Goal: Register for event/course

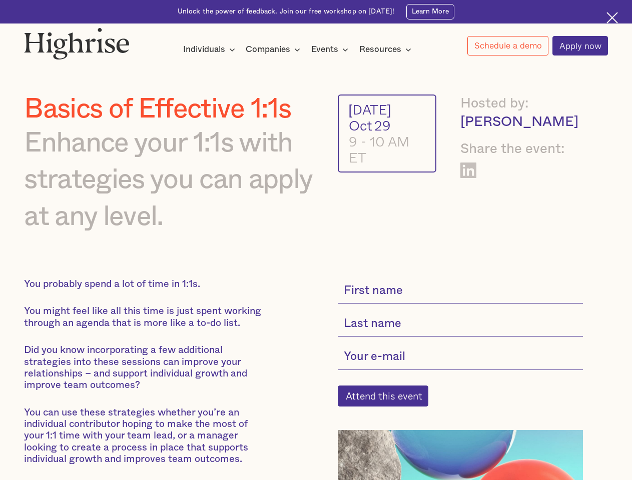
click at [209, 50] on div "Individuals" at bounding box center [204, 50] width 42 height 12
click at [275, 50] on div "Companies" at bounding box center [268, 50] width 45 height 12
click at [332, 50] on div "Events" at bounding box center [324, 50] width 27 height 12
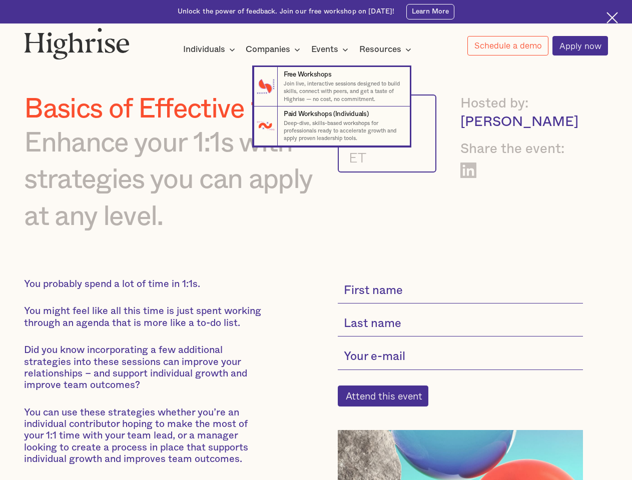
click at [388, 50] on div "Resources" at bounding box center [380, 50] width 42 height 12
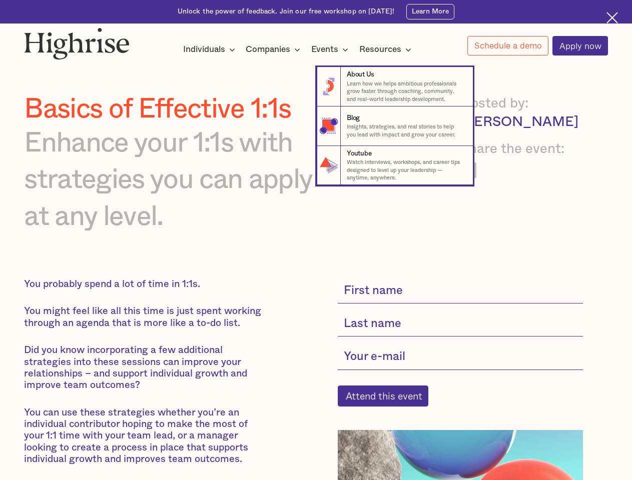
click at [507, 46] on link "Schedule a demo" at bounding box center [507, 46] width 81 height 20
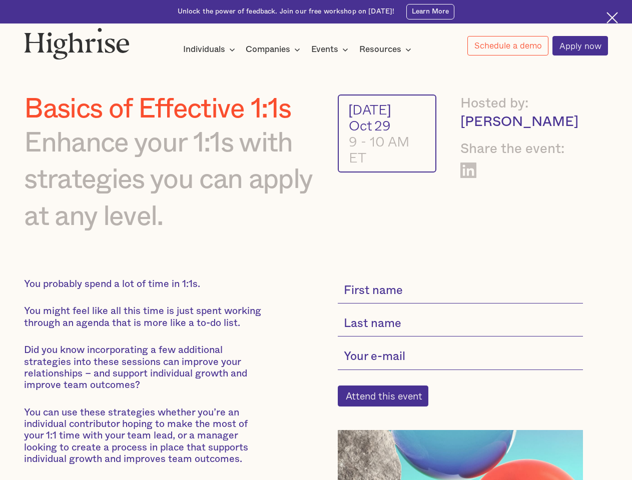
click at [0, 0] on div "Interested in a complimentary coaching session with one of our coaches? Share y…" at bounding box center [0, 0] width 0 height 0
